Goal: Book appointment/travel/reservation

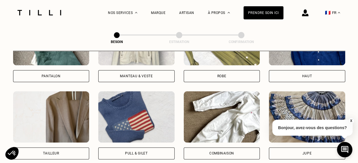
scroll to position [312, 0]
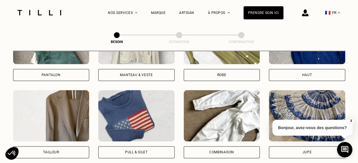
click at [54, 105] on img at bounding box center [51, 115] width 76 height 51
select select "FR"
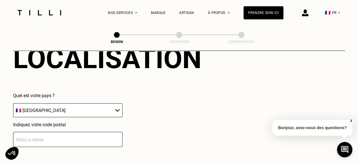
scroll to position [551, 0]
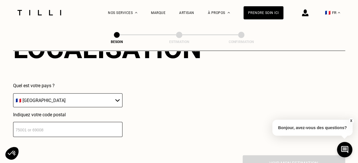
click at [99, 124] on input "number" at bounding box center [67, 129] width 109 height 15
type input "75014"
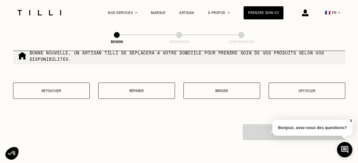
scroll to position [727, 0]
click at [80, 89] on p "Retoucher" at bounding box center [51, 91] width 70 height 4
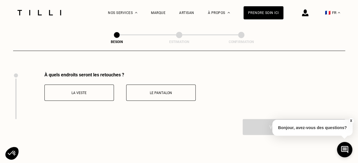
scroll to position [783, 0]
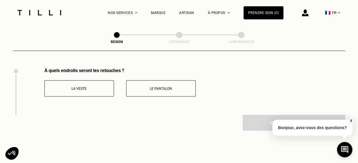
click at [93, 87] on p "La veste" at bounding box center [79, 89] width 63 height 4
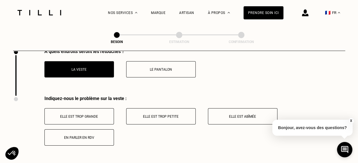
scroll to position [830, 0]
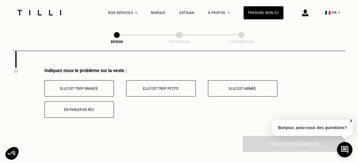
click at [101, 87] on p "Elle est trop grande" at bounding box center [79, 89] width 63 height 4
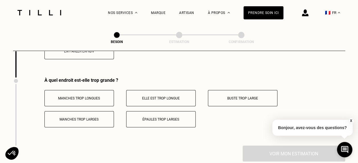
scroll to position [899, 0]
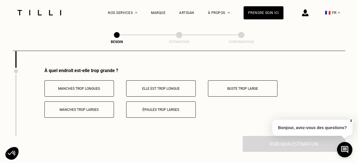
click at [100, 87] on p "Manches trop longues" at bounding box center [79, 89] width 63 height 4
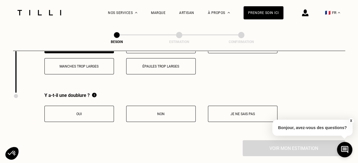
scroll to position [944, 0]
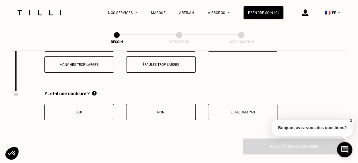
click at [229, 110] on p "Je ne sais pas" at bounding box center [242, 112] width 63 height 4
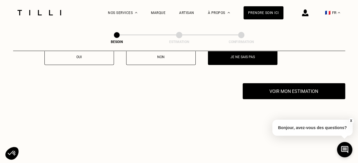
scroll to position [999, 0]
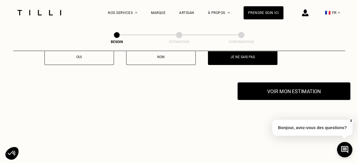
click at [280, 89] on button "Voir mon estimation" at bounding box center [294, 91] width 113 height 18
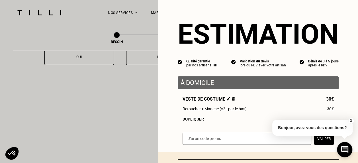
click at [351, 119] on button "X" at bounding box center [351, 121] width 6 height 6
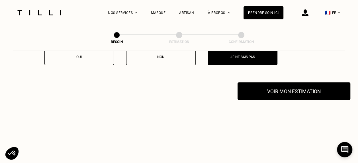
click at [308, 87] on button "Voir mon estimation" at bounding box center [294, 91] width 113 height 18
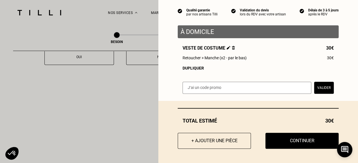
scroll to position [1002, 0]
click at [226, 139] on button "+ Ajouter une pièce" at bounding box center [214, 141] width 81 height 18
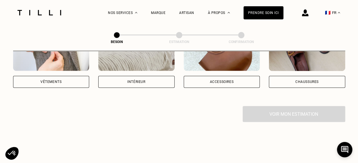
scroll to position [93, 0]
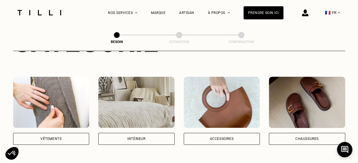
click at [53, 90] on img at bounding box center [51, 102] width 76 height 51
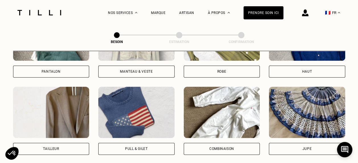
scroll to position [317, 0]
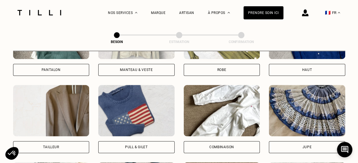
click at [53, 90] on img at bounding box center [51, 110] width 76 height 51
select select "FR"
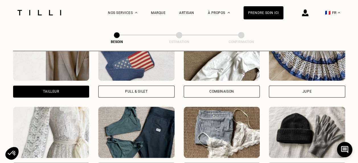
scroll to position [372, 0]
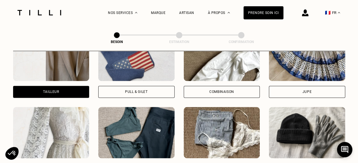
click at [63, 88] on div "Tailleur" at bounding box center [51, 92] width 76 height 12
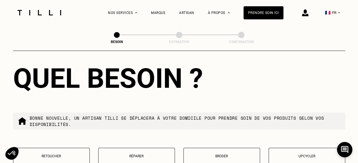
scroll to position [714, 0]
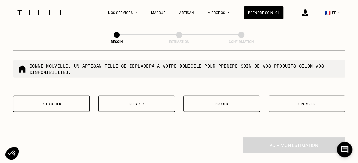
click at [60, 102] on p "Retoucher" at bounding box center [51, 104] width 70 height 4
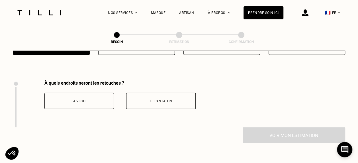
scroll to position [783, 0]
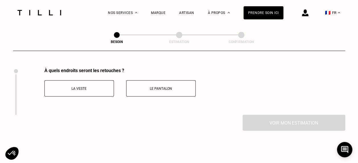
click at [161, 87] on p "Le pantalon" at bounding box center [160, 89] width 63 height 4
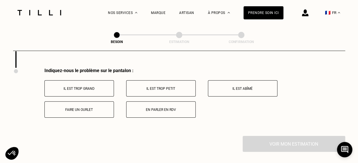
scroll to position [834, 0]
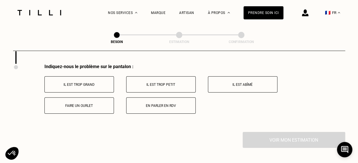
click at [95, 104] on p "Faire un ourlet" at bounding box center [79, 106] width 63 height 4
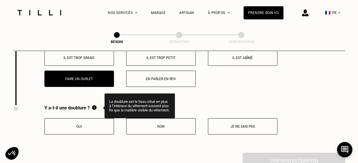
scroll to position [862, 0]
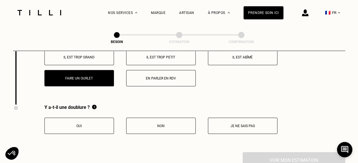
click at [247, 118] on button "Je ne sais pas" at bounding box center [243, 126] width 70 height 16
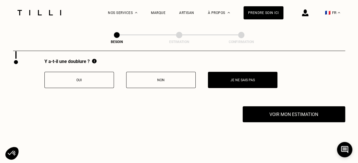
scroll to position [909, 0]
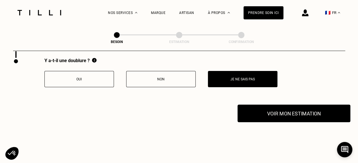
click at [280, 108] on button "Voir mon estimation" at bounding box center [294, 114] width 113 height 18
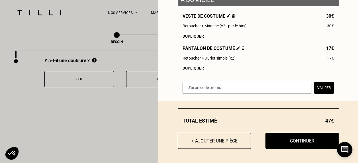
scroll to position [85, 0]
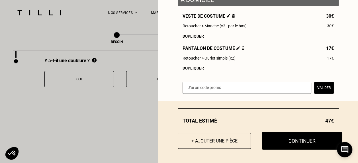
click at [286, 142] on button "Continuer" at bounding box center [302, 141] width 81 height 18
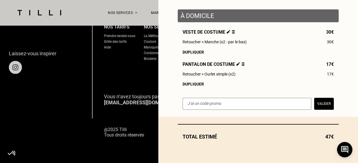
scroll to position [70, 0]
select select "FR"
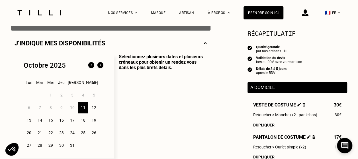
scroll to position [122, 0]
click at [96, 108] on div "12" at bounding box center [94, 106] width 10 height 11
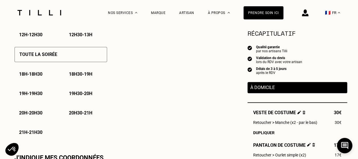
scroll to position [400, 0]
click at [88, 93] on p "19h30 - 20h" at bounding box center [80, 92] width 23 height 5
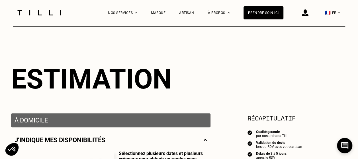
scroll to position [0, 0]
